Goal: Navigation & Orientation: Find specific page/section

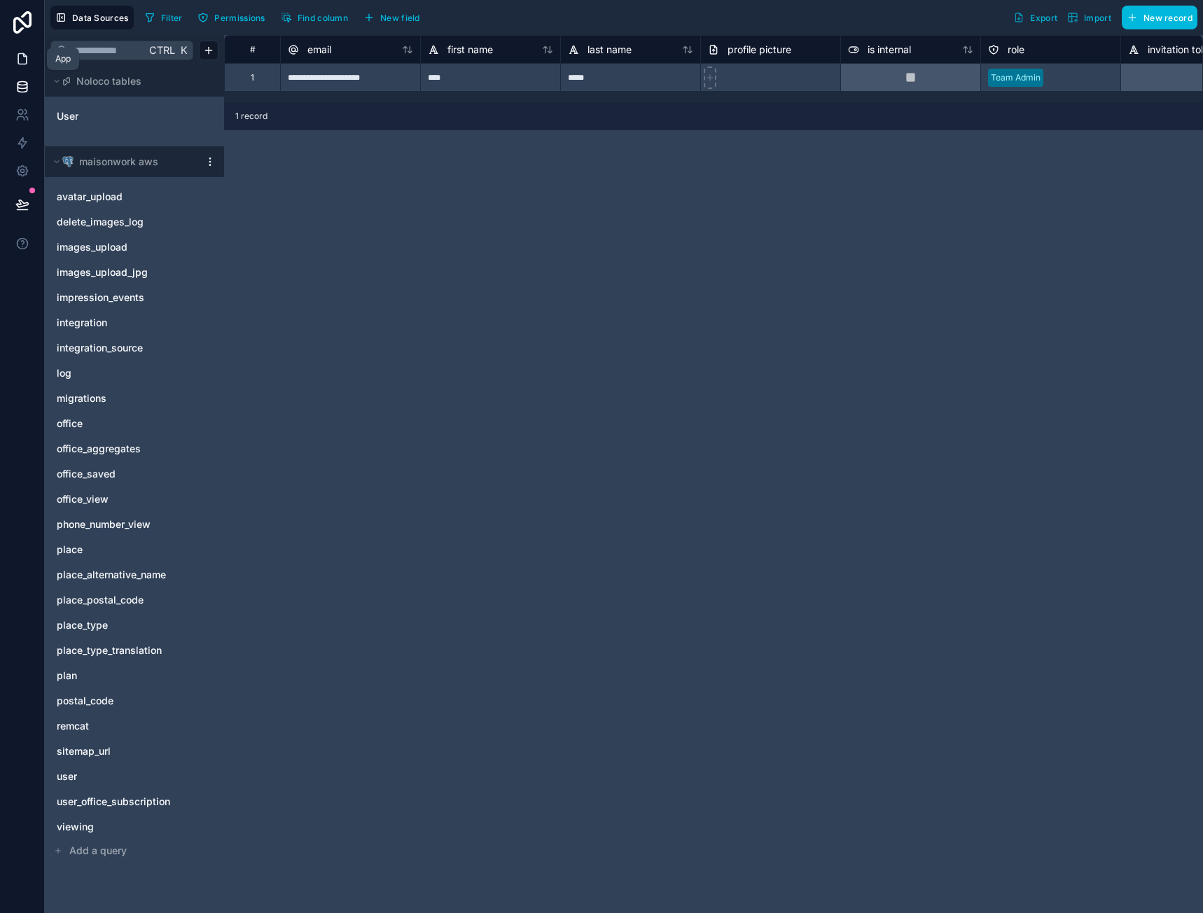
click at [20, 65] on icon at bounding box center [22, 59] width 14 height 14
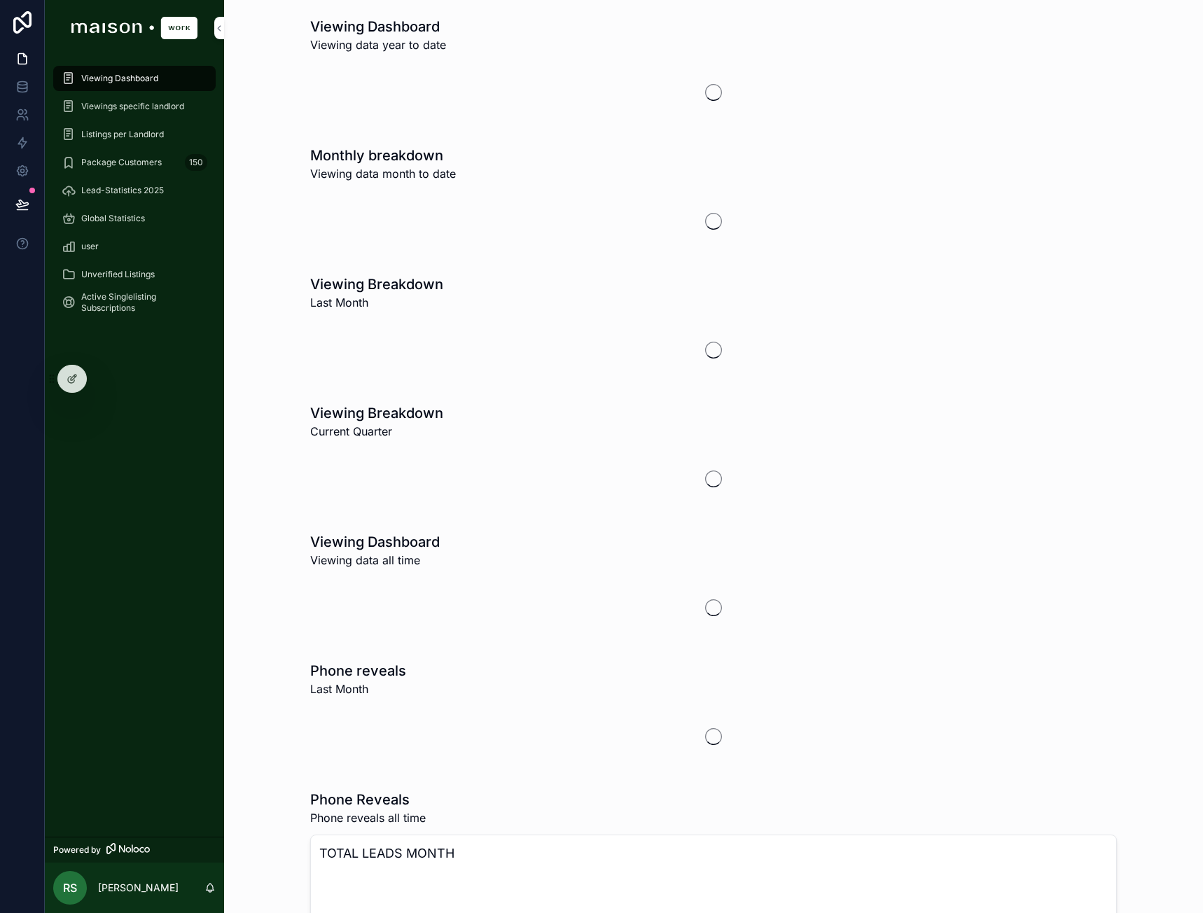
click at [138, 272] on span "Unverified Listings" at bounding box center [118, 274] width 74 height 11
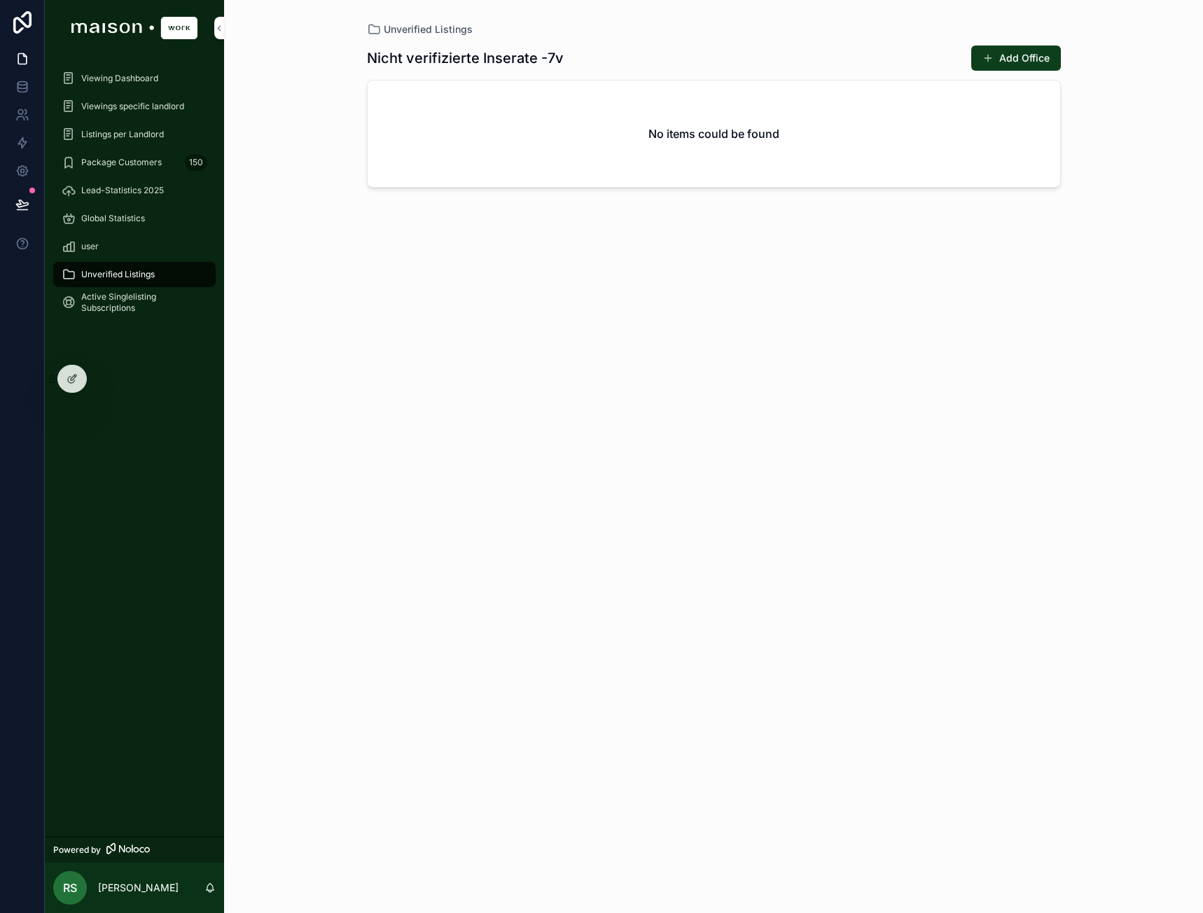
click at [137, 81] on span "Viewing Dashboard" at bounding box center [119, 78] width 77 height 11
